Goal: Task Accomplishment & Management: Use online tool/utility

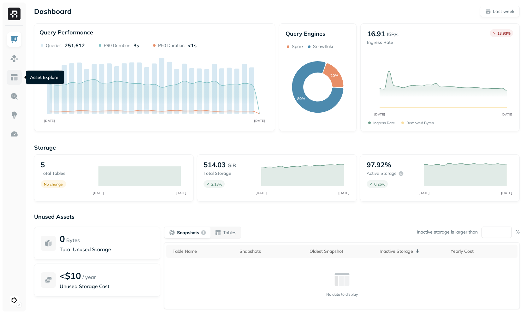
click at [14, 77] on img at bounding box center [14, 77] width 8 height 8
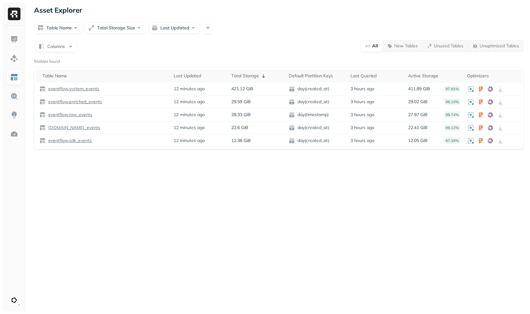
click at [167, 43] on div "Columns All New Tables Unused Tables Unoptimized Tables" at bounding box center [279, 46] width 490 height 12
click at [167, 29] on button "Last Updated" at bounding box center [174, 27] width 52 height 11
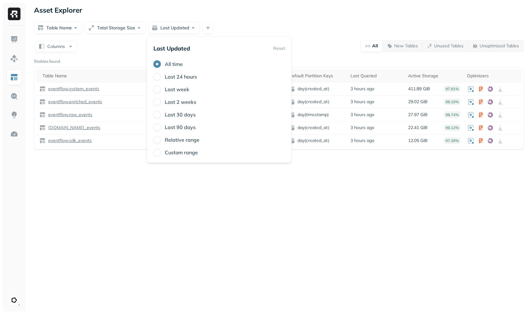
click at [289, 23] on div "Table Name Total Storage Size Last Updated" at bounding box center [279, 27] width 490 height 11
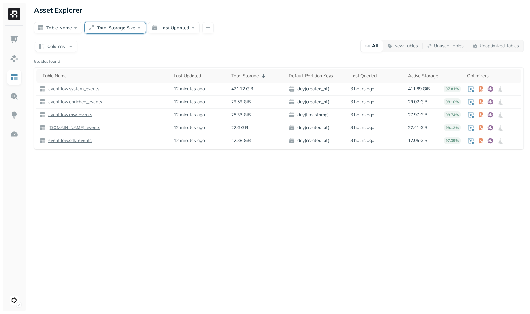
click at [121, 32] on button "Total Storage Size" at bounding box center [115, 27] width 61 height 11
click at [266, 26] on div "Table Name Total Storage Size Last Updated" at bounding box center [279, 27] width 490 height 11
click at [6, 135] on div at bounding box center [14, 169] width 23 height 286
click at [16, 132] on img at bounding box center [14, 134] width 8 height 8
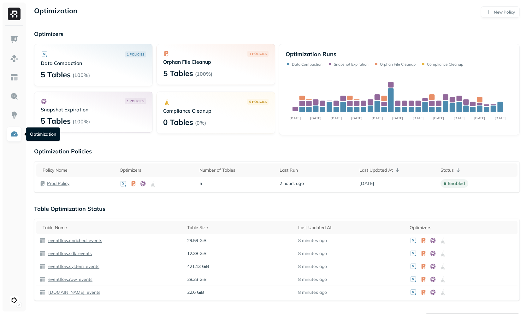
click at [191, 148] on p "Optimization Policies" at bounding box center [276, 151] width 485 height 7
click at [61, 184] on p "Prod Policy" at bounding box center [58, 183] width 22 height 6
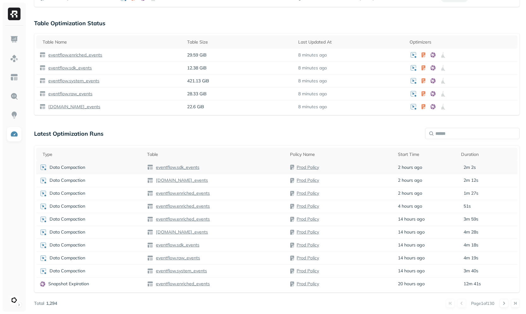
click at [119, 166] on div "Data Compaction" at bounding box center [89, 167] width 101 height 8
